Goal: Find specific page/section: Find specific page/section

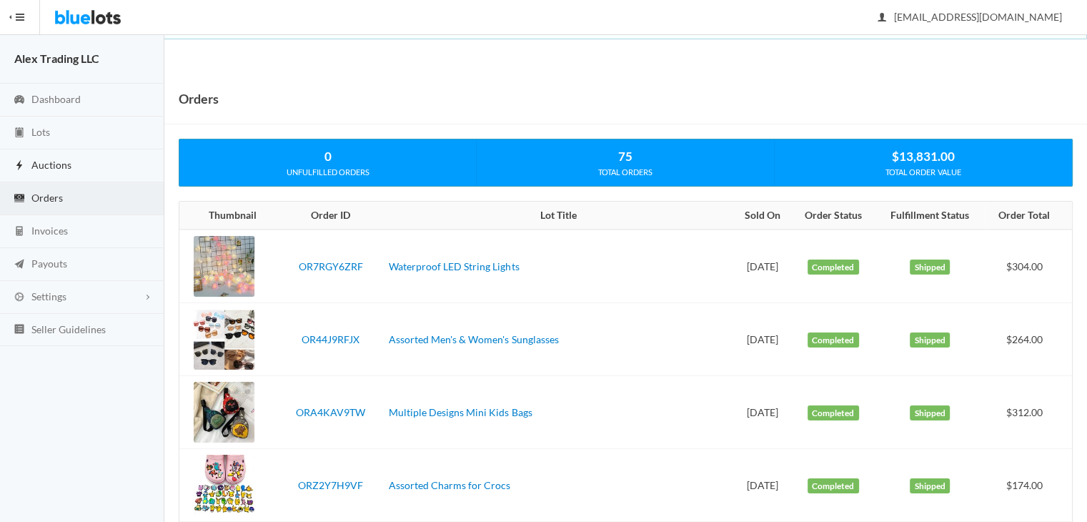
click at [88, 169] on link "Auctions" at bounding box center [82, 165] width 164 height 33
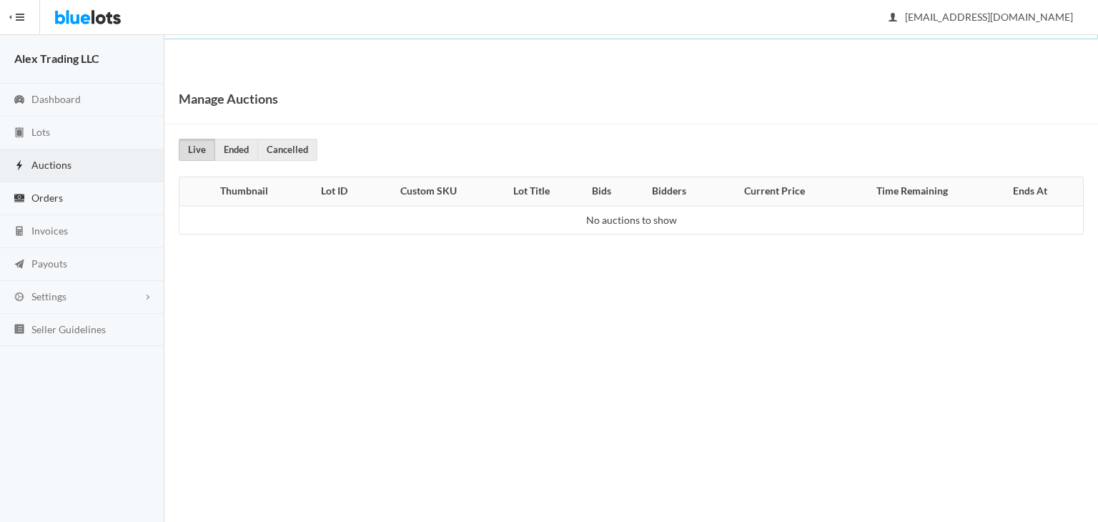
click at [86, 192] on link "Orders" at bounding box center [82, 198] width 164 height 33
